Goal: Task Accomplishment & Management: Complete application form

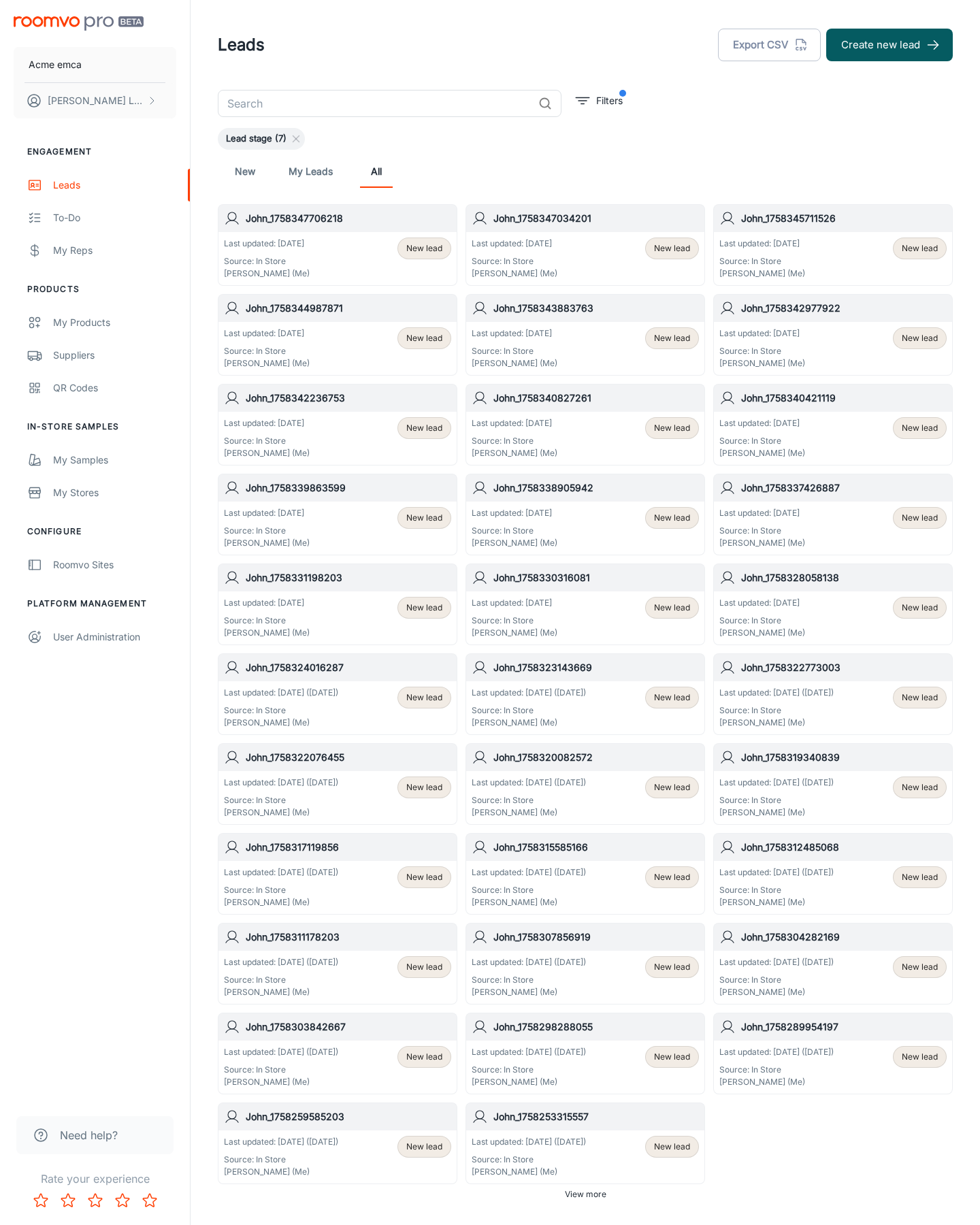
click at [890, 45] on button "Create new lead" at bounding box center [889, 45] width 126 height 33
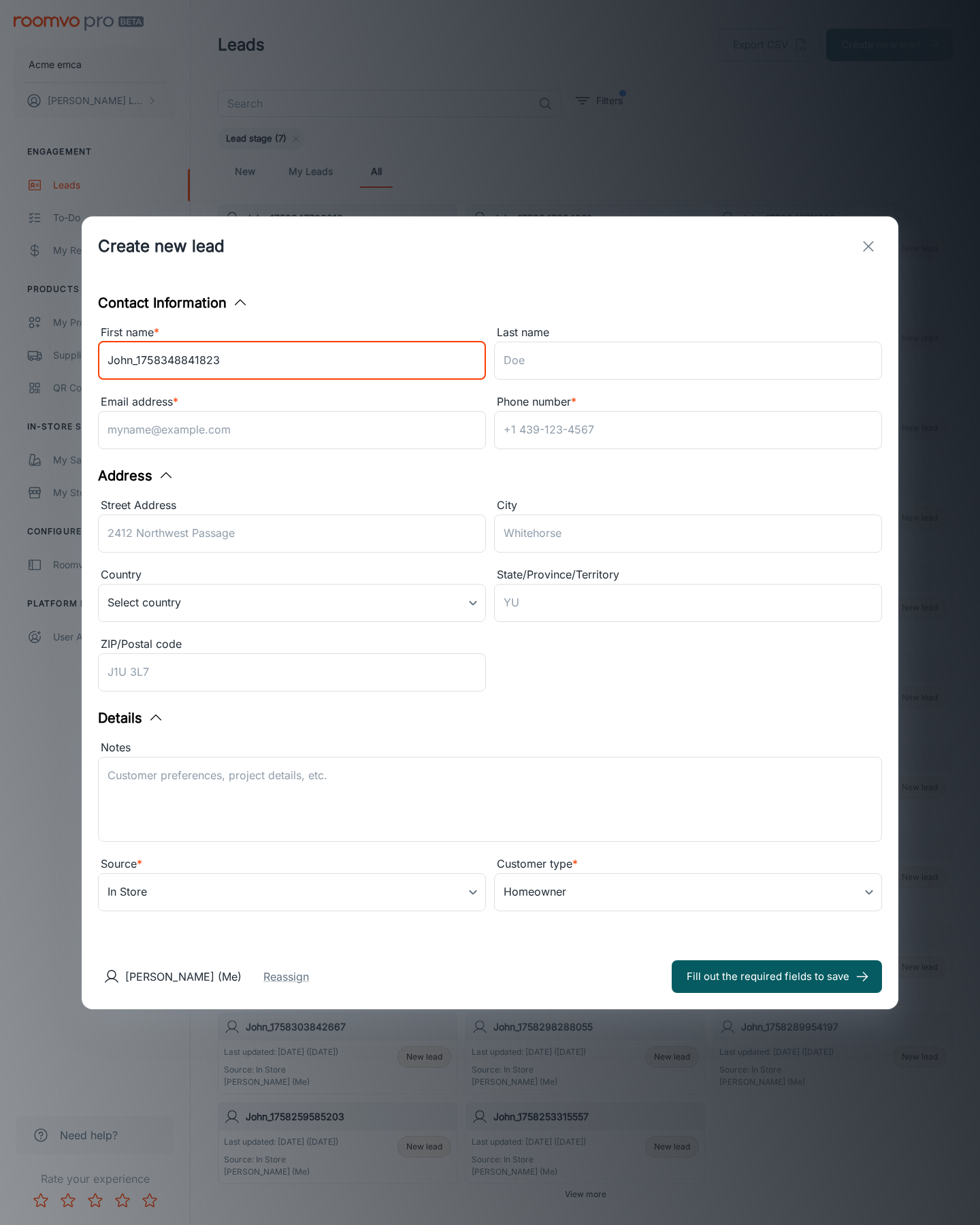
type input "John_1758348841823"
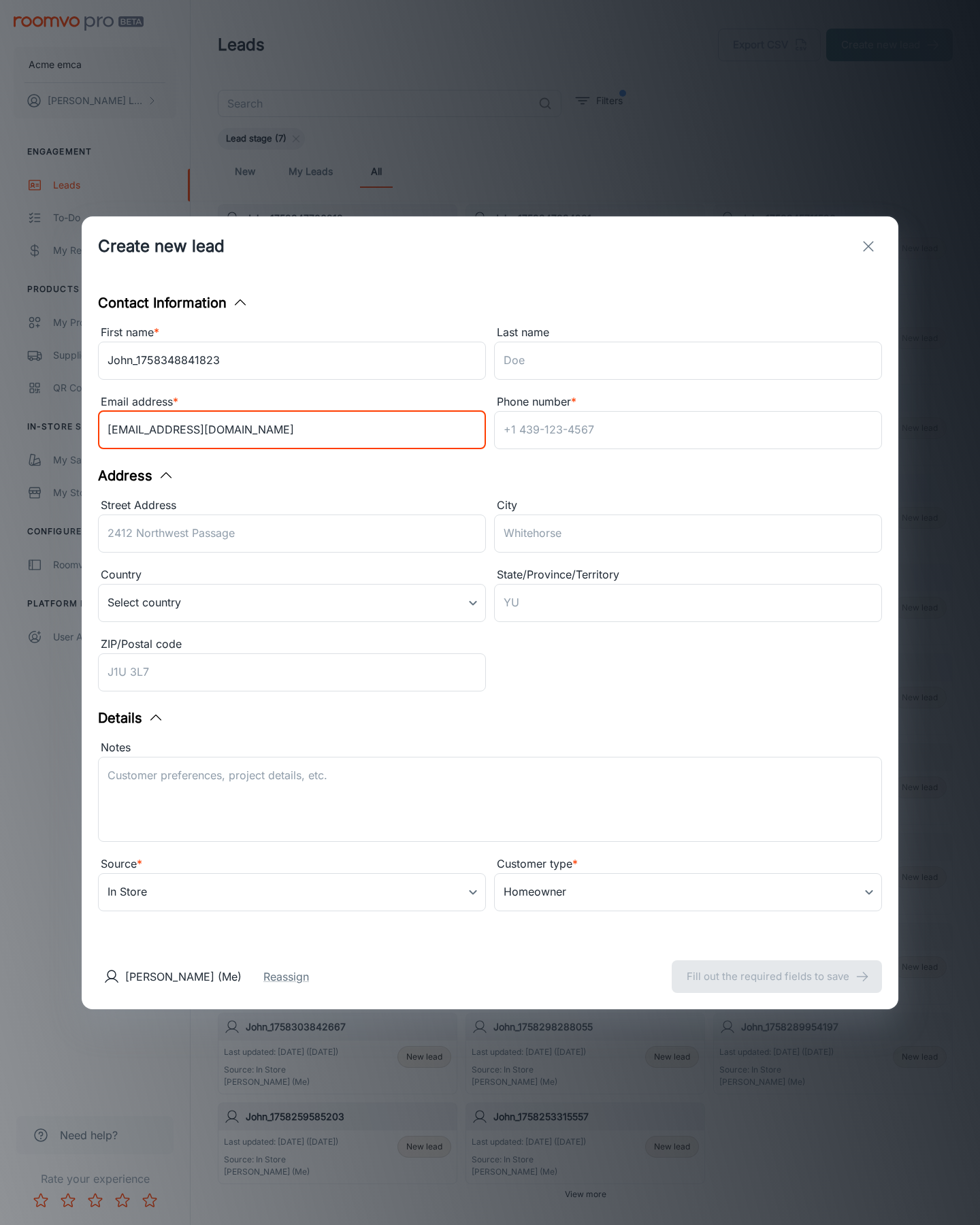
type input "[EMAIL_ADDRESS][DOMAIN_NAME]"
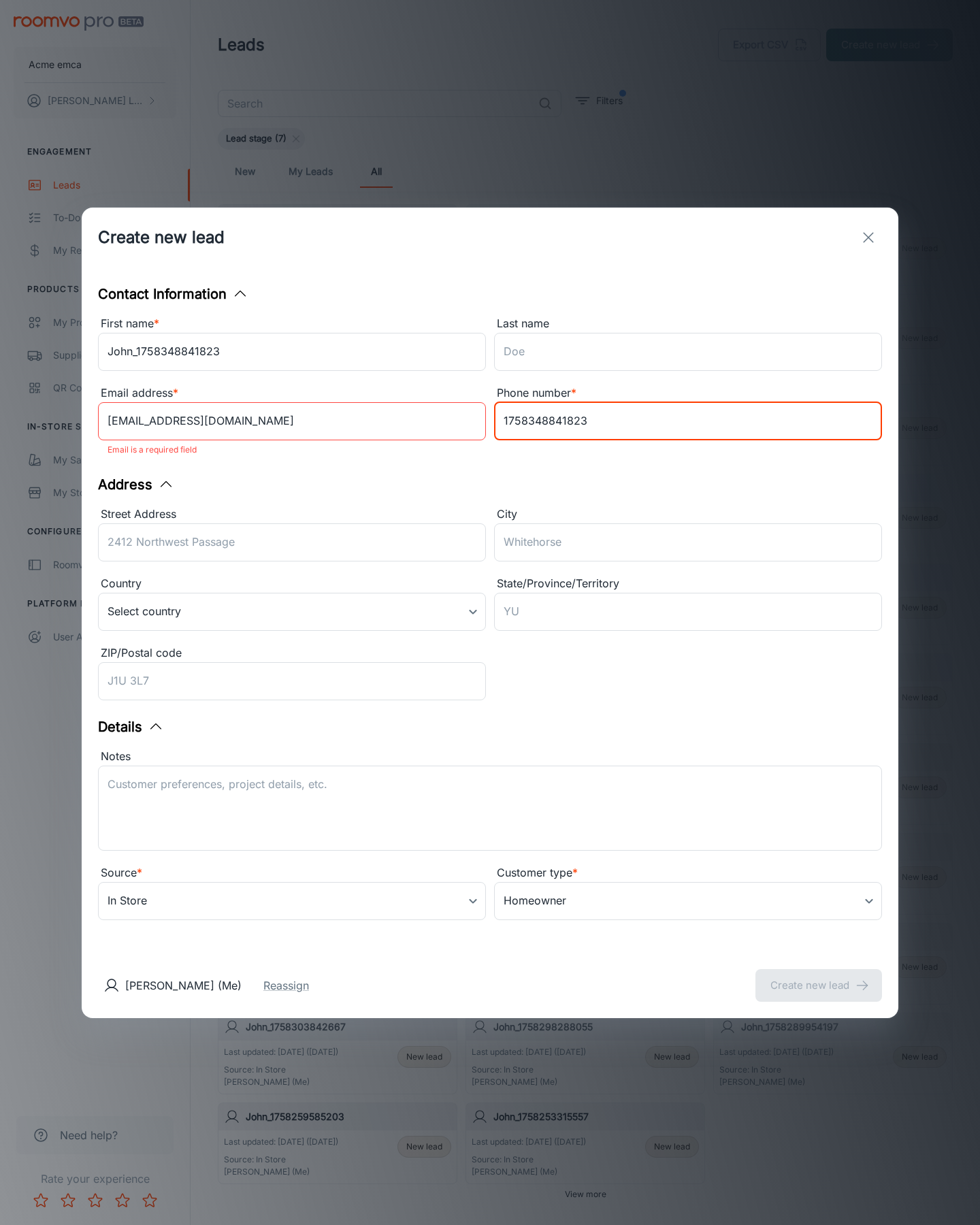
type input "1758348841823"
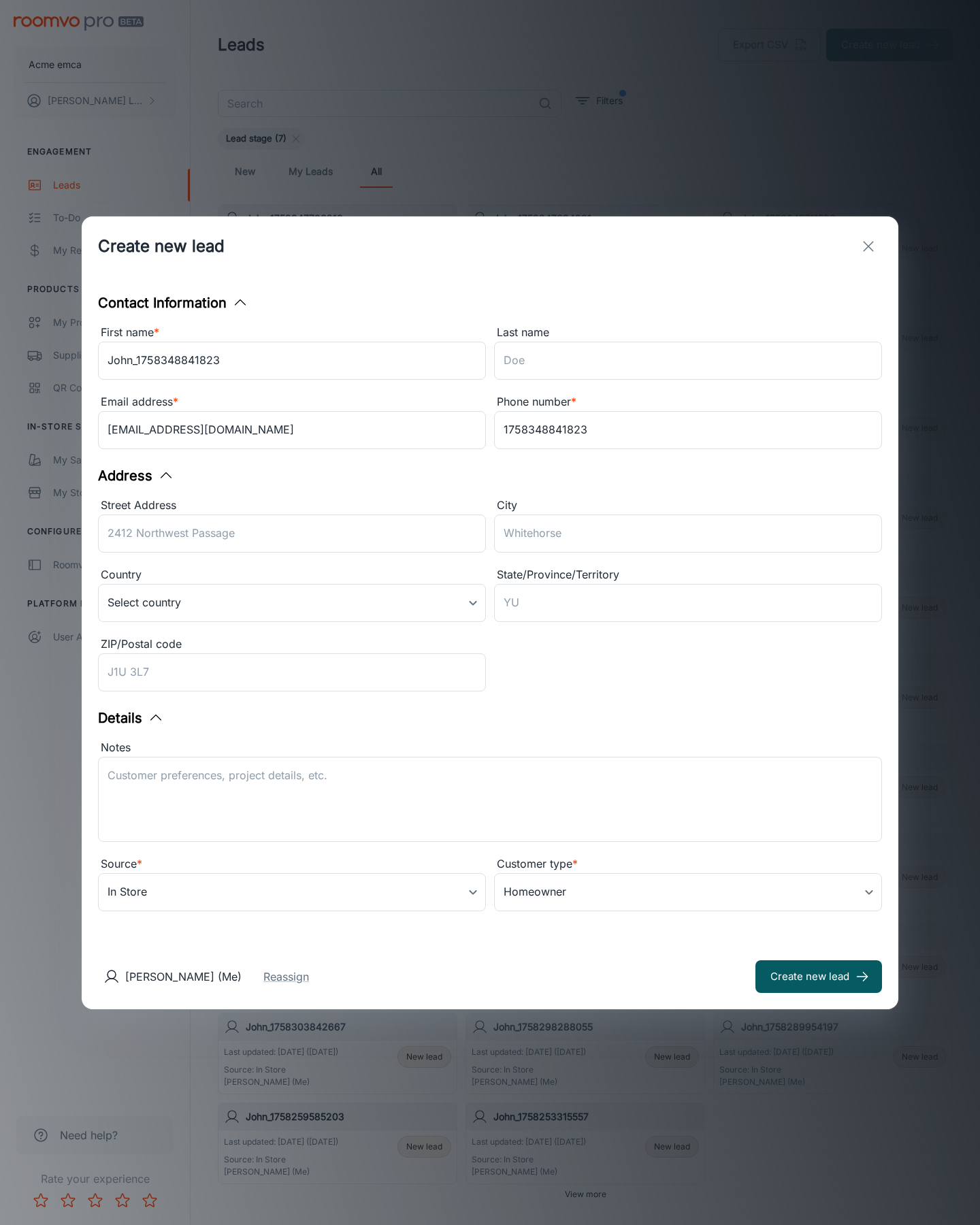
click at [819, 976] on button "Create new lead" at bounding box center [819, 977] width 126 height 33
